Goal: Book appointment/travel/reservation

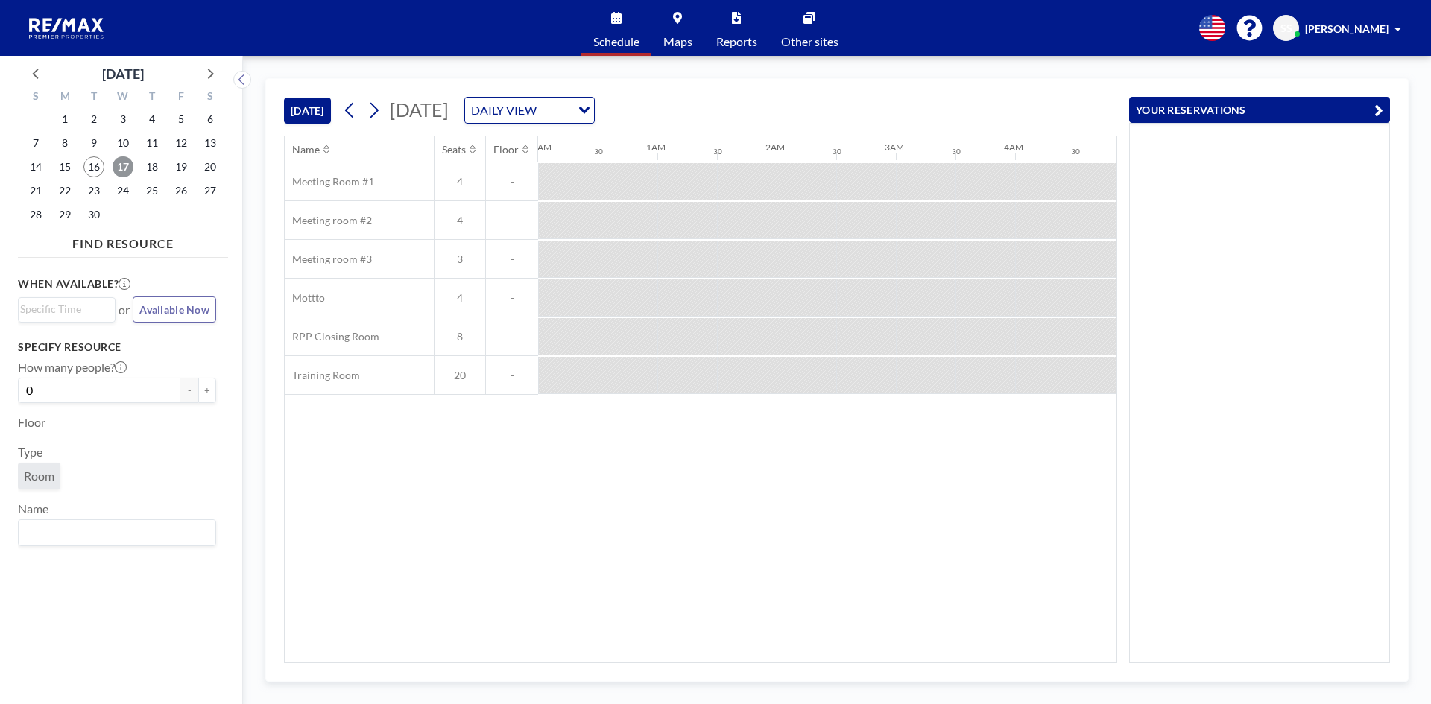
scroll to position [0, 954]
click at [123, 162] on span "17" at bounding box center [123, 166] width 21 height 21
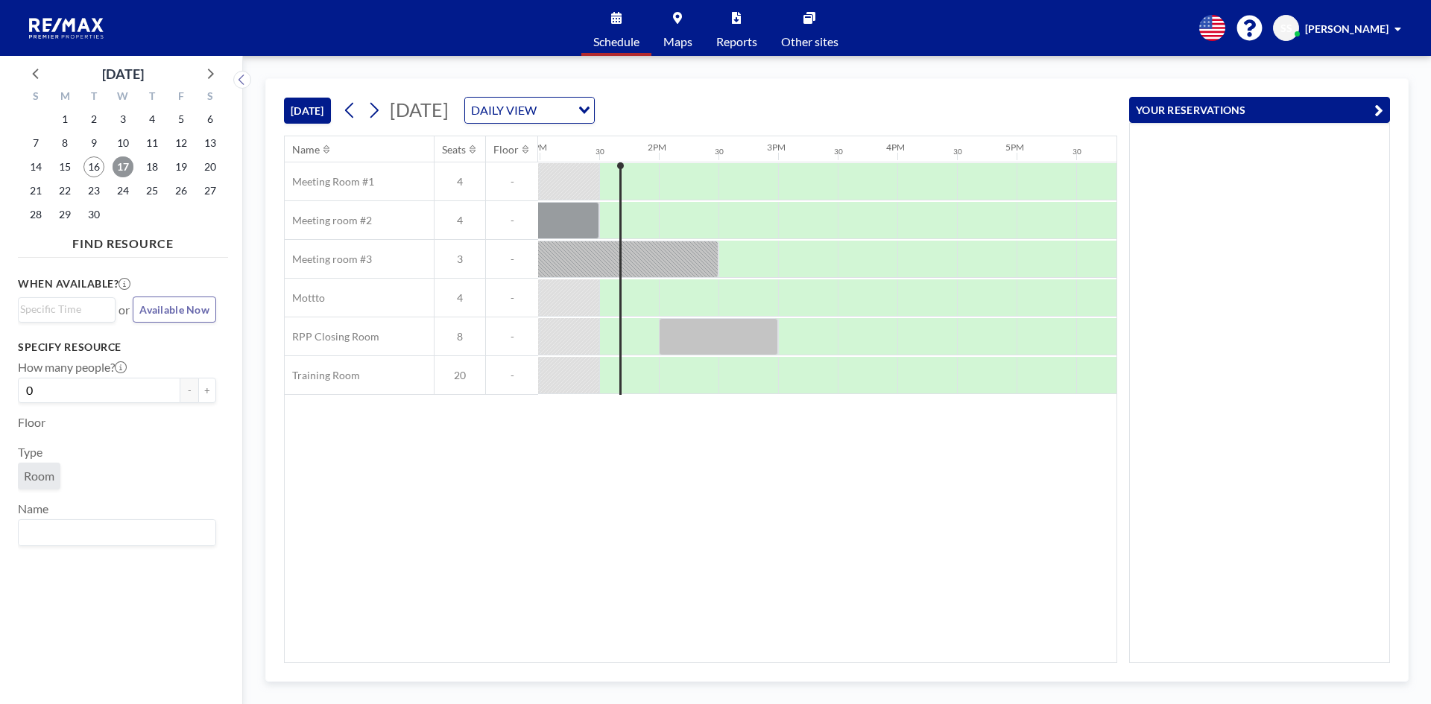
scroll to position [0, 1550]
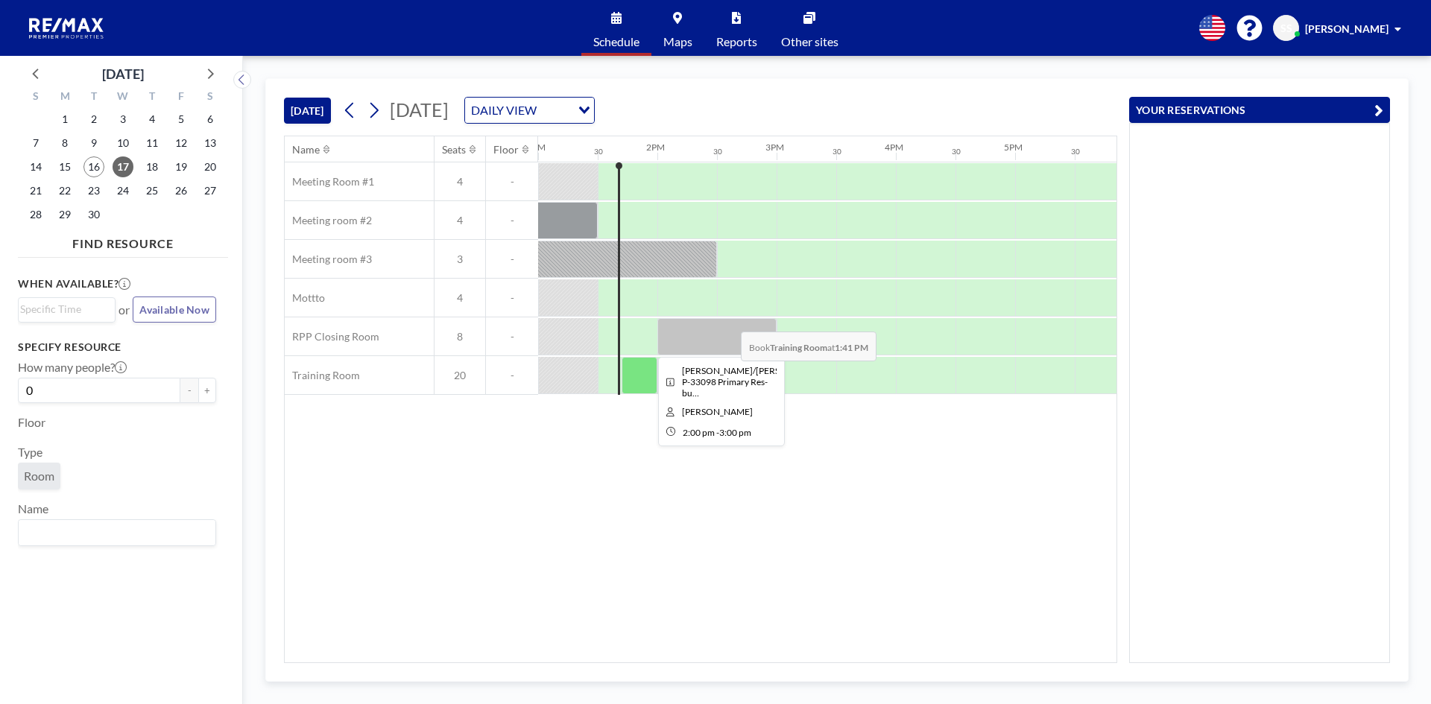
click at [729, 320] on div at bounding box center [716, 336] width 119 height 37
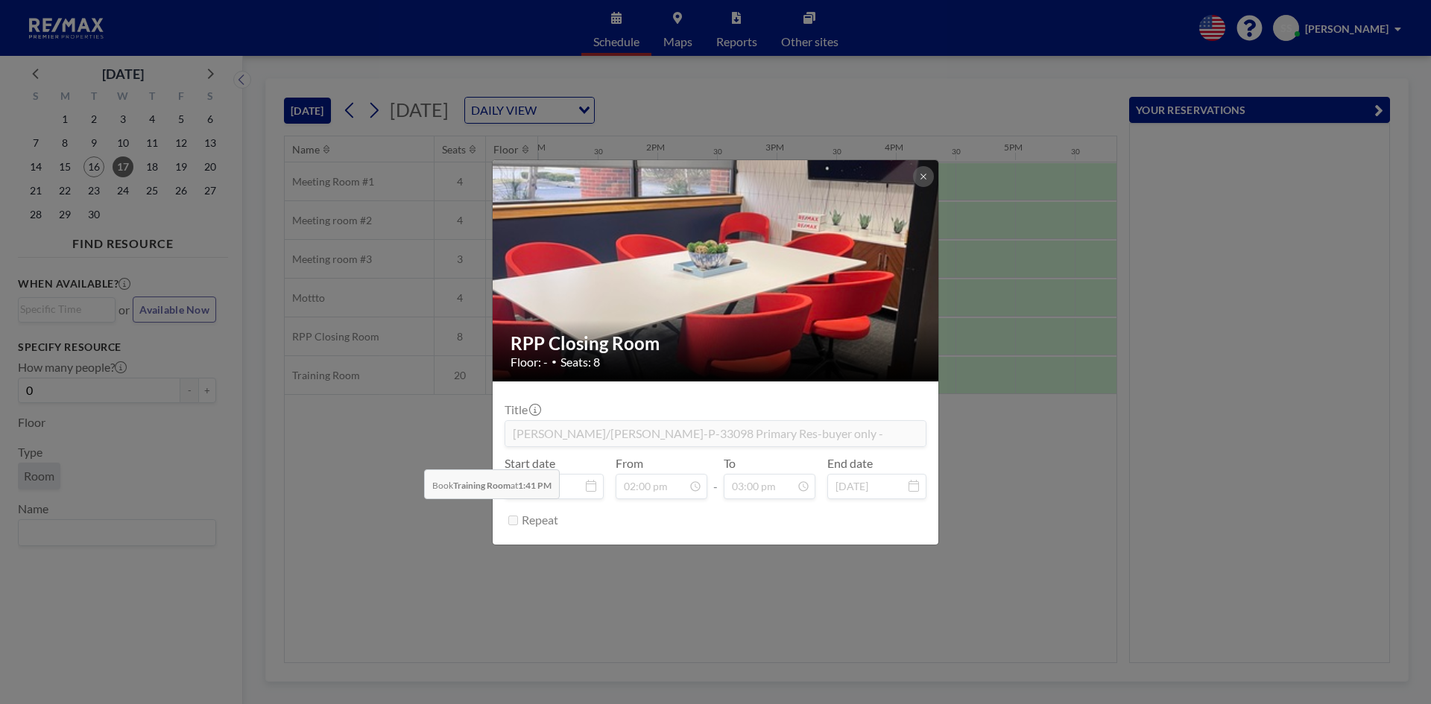
click at [412, 458] on div "RPP Closing Room Floor: - • Seats: 8 Title [PERSON_NAME]/[PERSON_NAME]-P-33098 …" at bounding box center [715, 352] width 1431 height 704
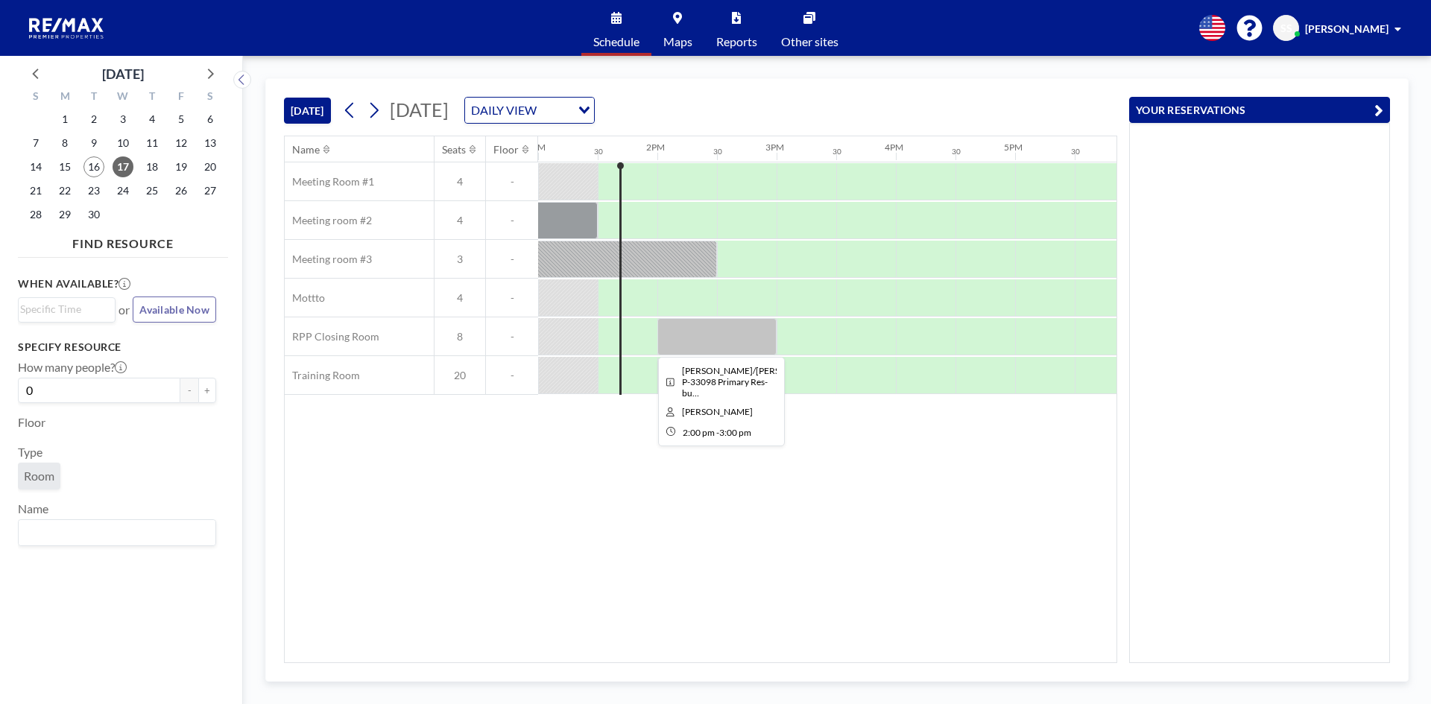
click at [665, 334] on div at bounding box center [716, 336] width 119 height 37
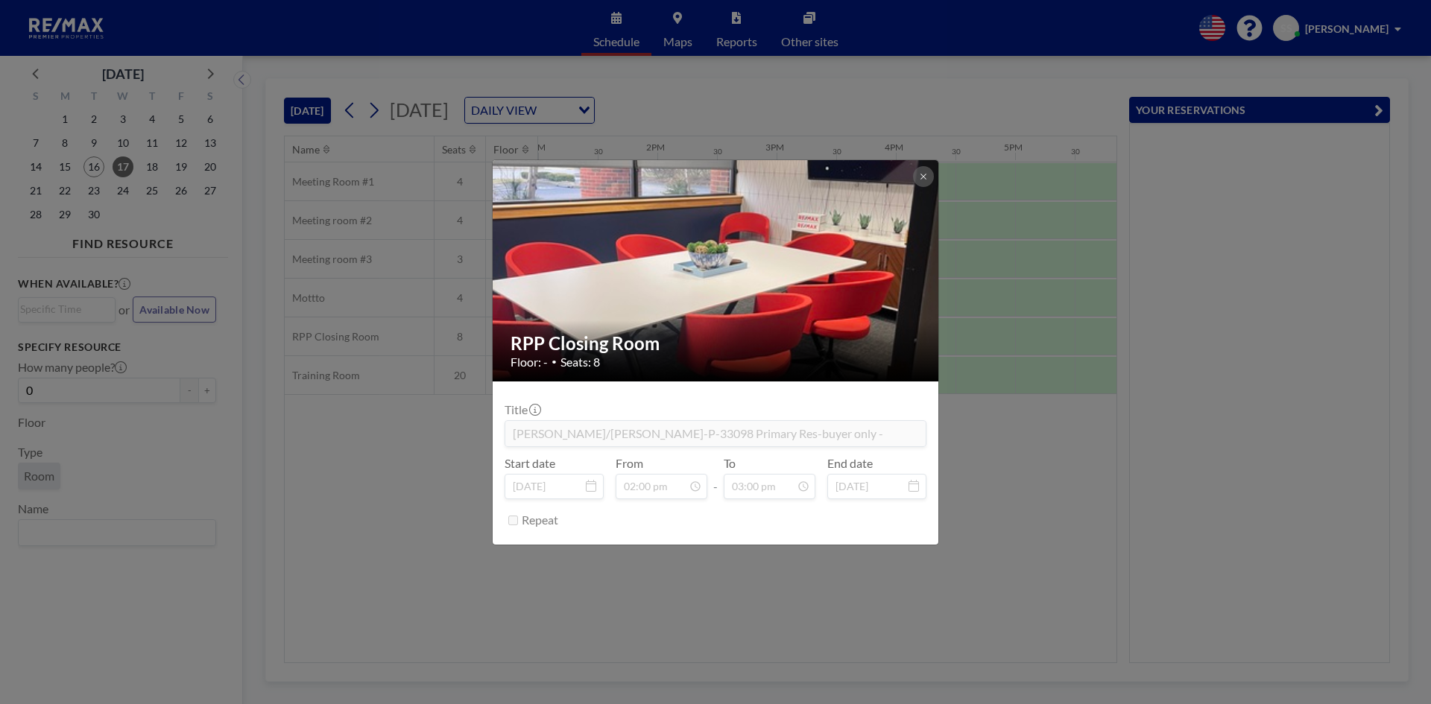
click at [434, 454] on div "RPP Closing Room Floor: - • Seats: 8 Title [PERSON_NAME]/[PERSON_NAME]-P-33098 …" at bounding box center [715, 352] width 1431 height 704
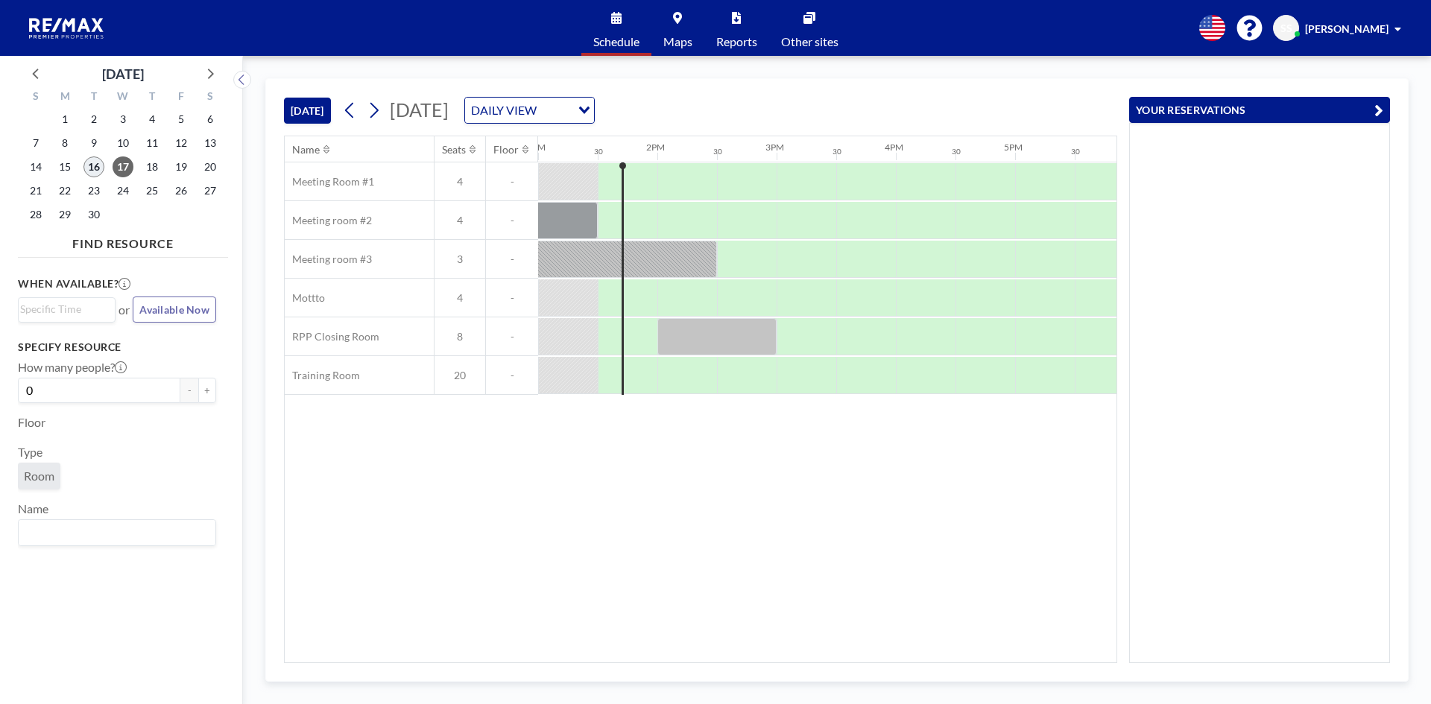
click at [96, 163] on span "16" at bounding box center [93, 166] width 21 height 21
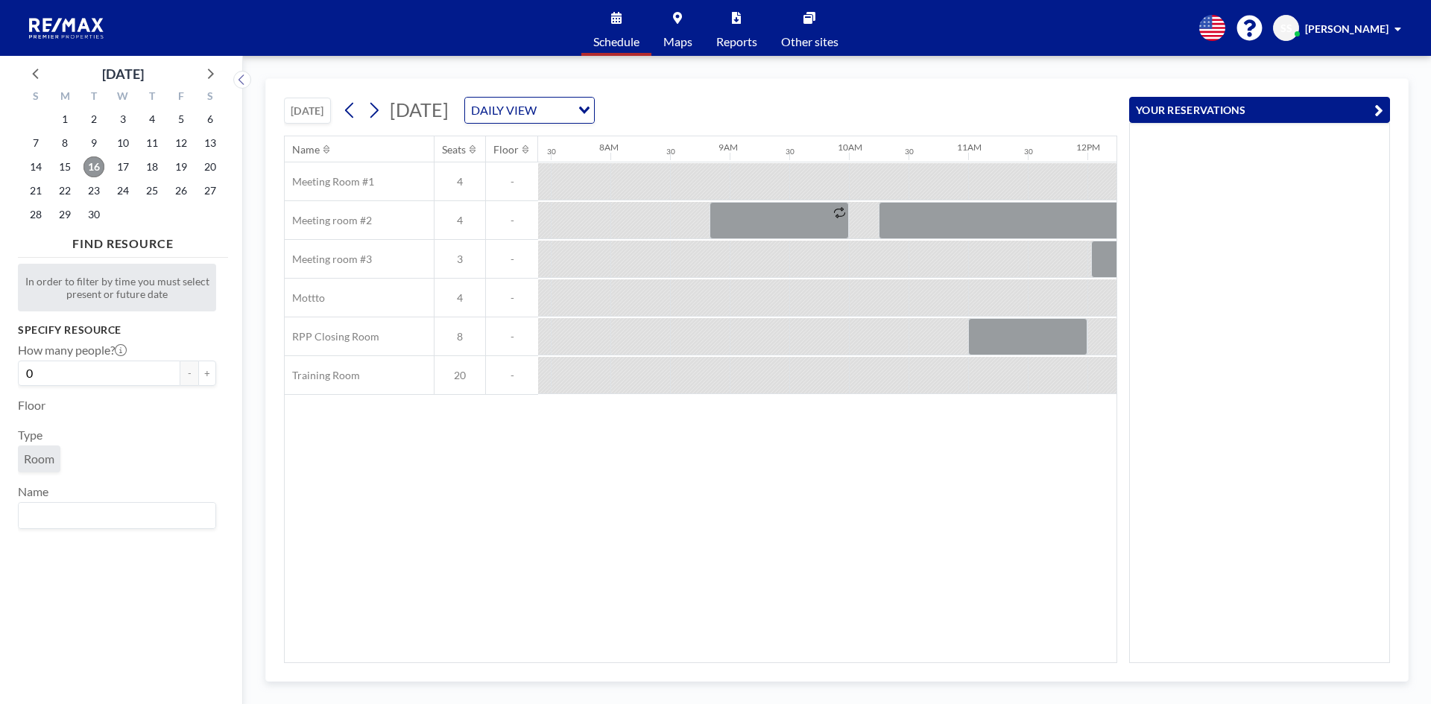
scroll to position [0, 894]
click at [118, 161] on span "17" at bounding box center [123, 166] width 21 height 21
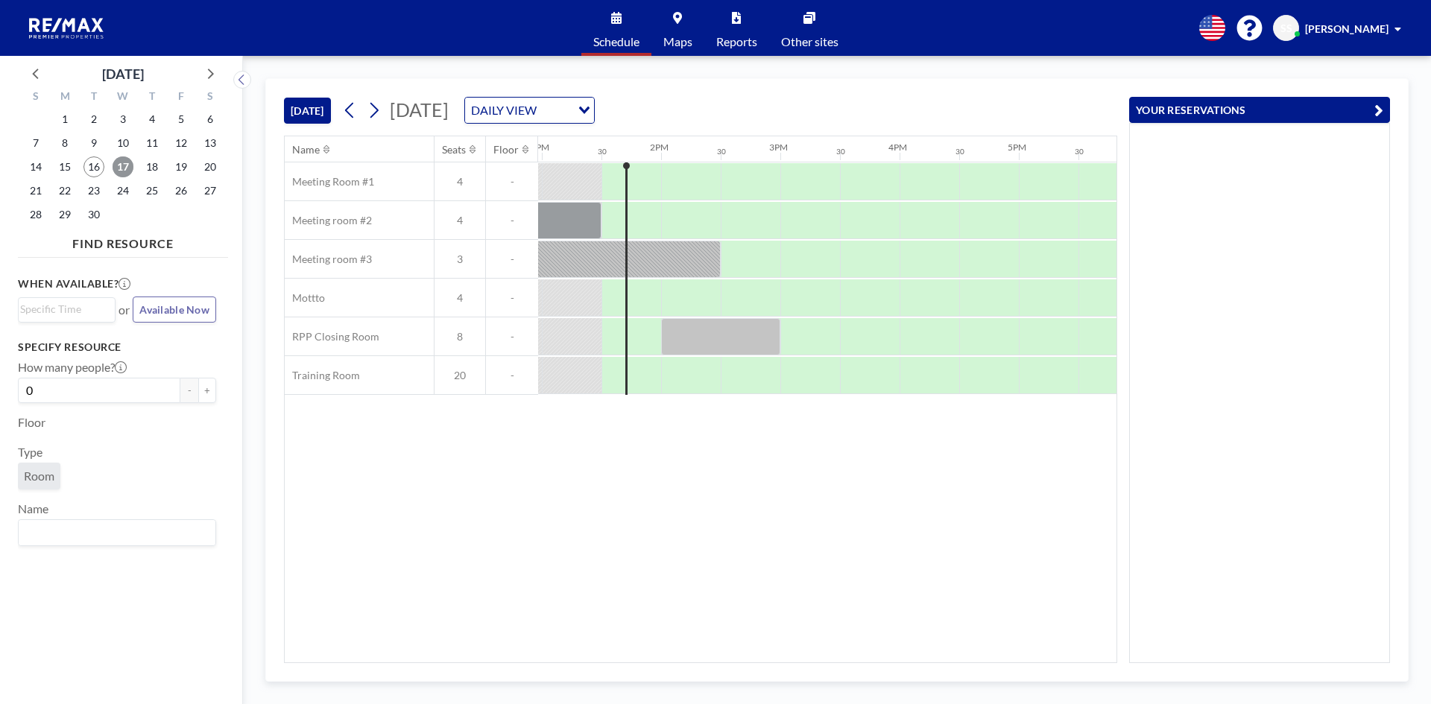
scroll to position [0, 1550]
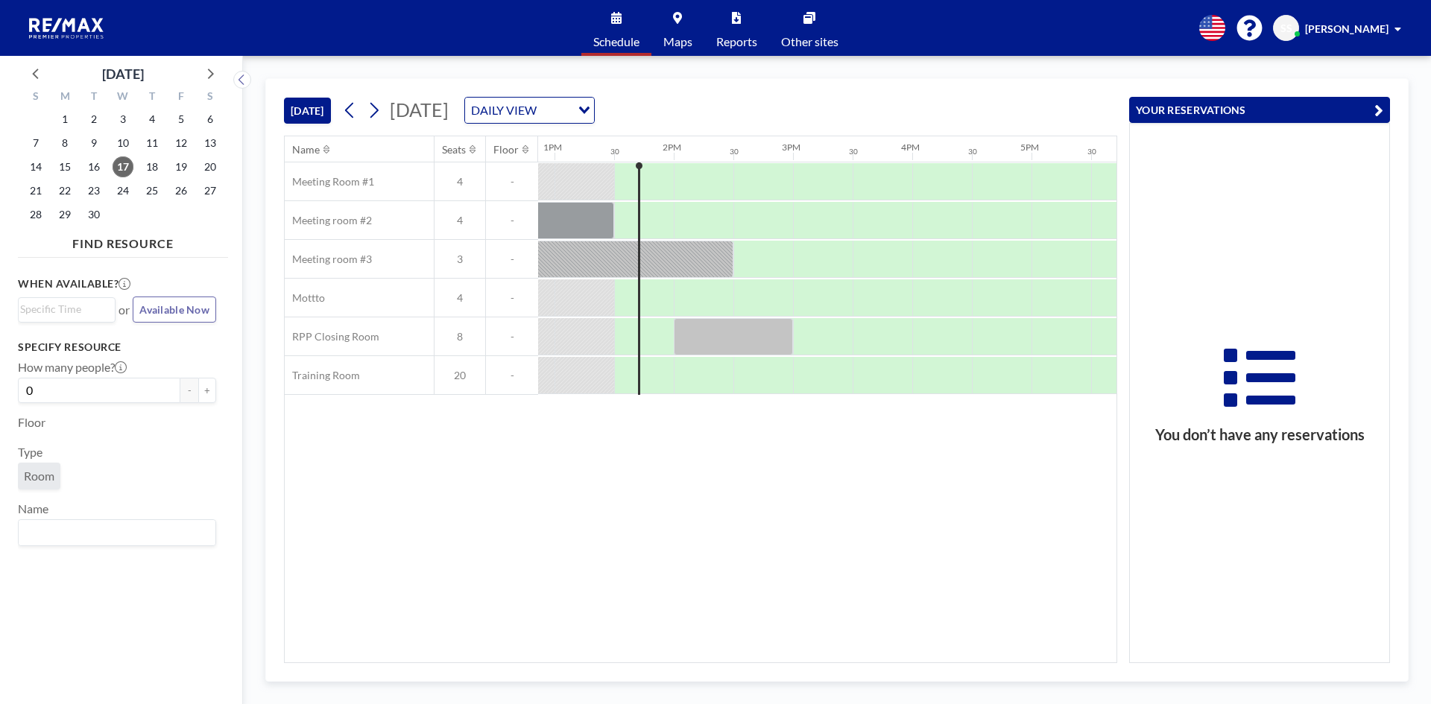
scroll to position [0, 1550]
